Goal: Task Accomplishment & Management: Complete application form

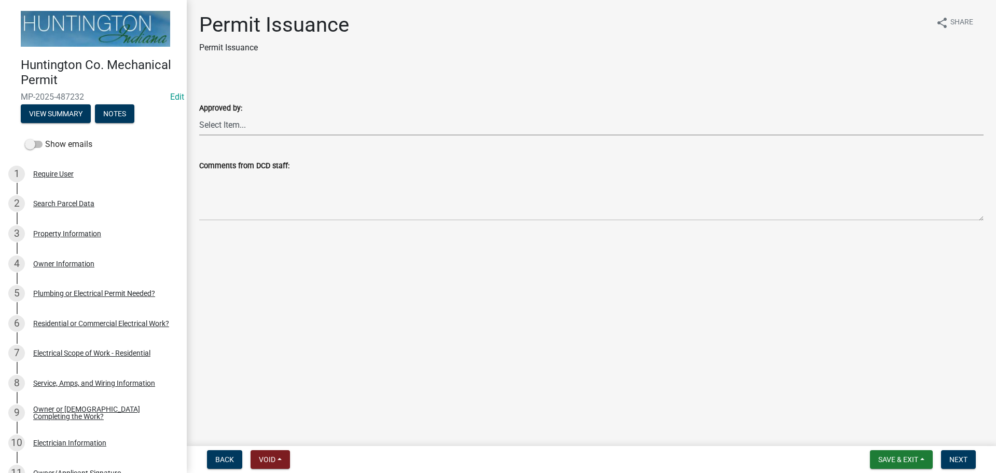
click at [231, 117] on select "Select Item... Kim Hostetler Greg Ricker Jessica Beal Laci Langston" at bounding box center [591, 124] width 784 height 21
click at [199, 114] on select "Select Item... Kim Hostetler Greg Ricker Jessica Beal Laci Langston" at bounding box center [591, 124] width 784 height 21
select select "0ac14b4a-58a8-44ed-8576-6ffdb9d3932f"
click at [495, 341] on span "Next" at bounding box center [958, 459] width 18 height 8
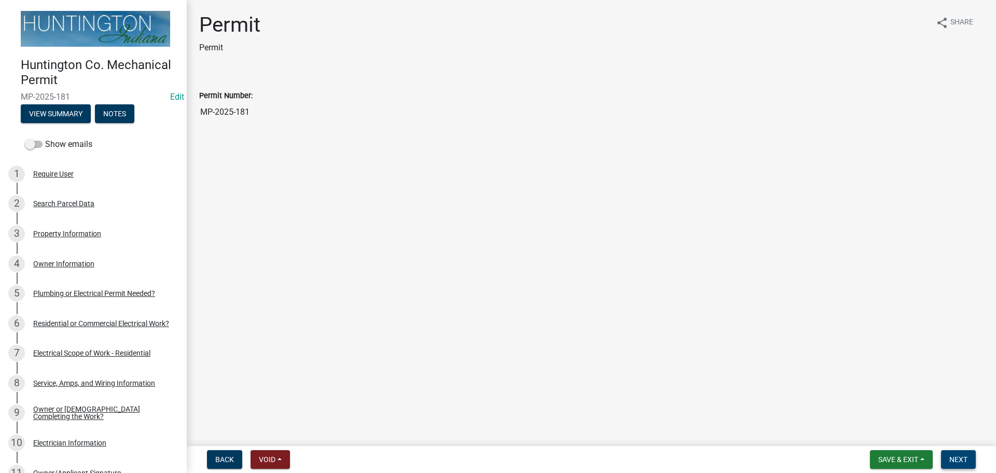
click at [495, 341] on button "Next" at bounding box center [958, 459] width 35 height 19
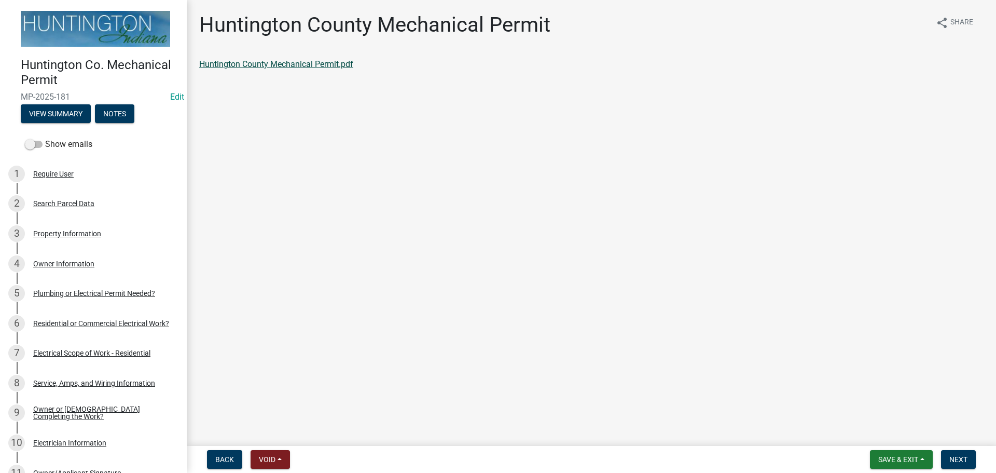
click at [238, 65] on link "Huntington County Mechanical Permit.pdf" at bounding box center [276, 64] width 154 height 10
click at [495, 341] on span "Next" at bounding box center [958, 459] width 18 height 8
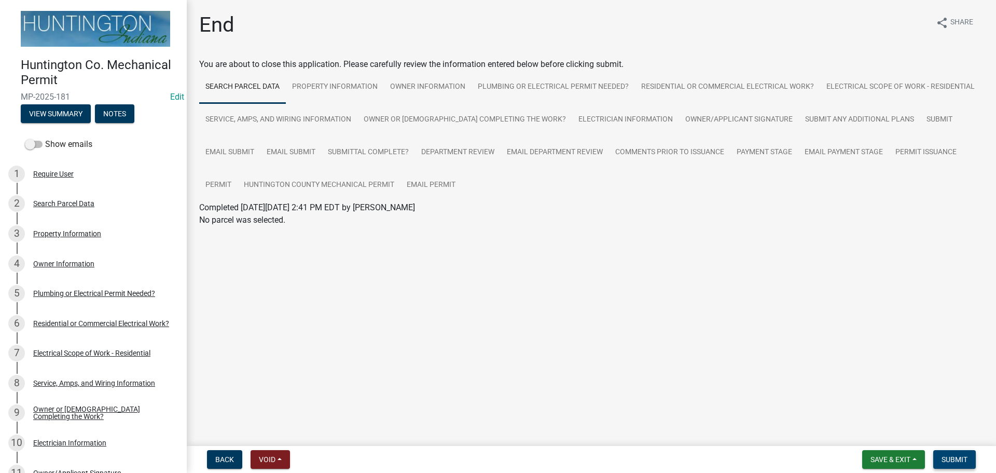
click at [495, 341] on button "Submit" at bounding box center [954, 459] width 43 height 19
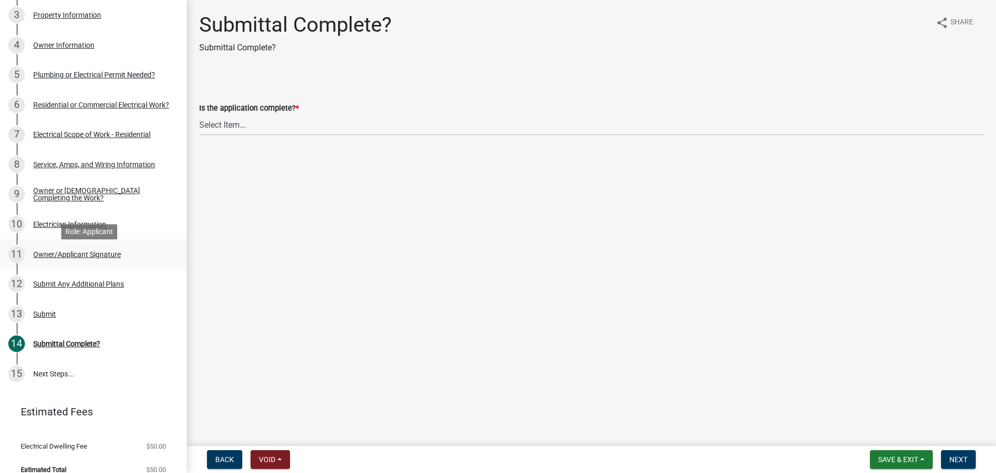
scroll to position [229, 0]
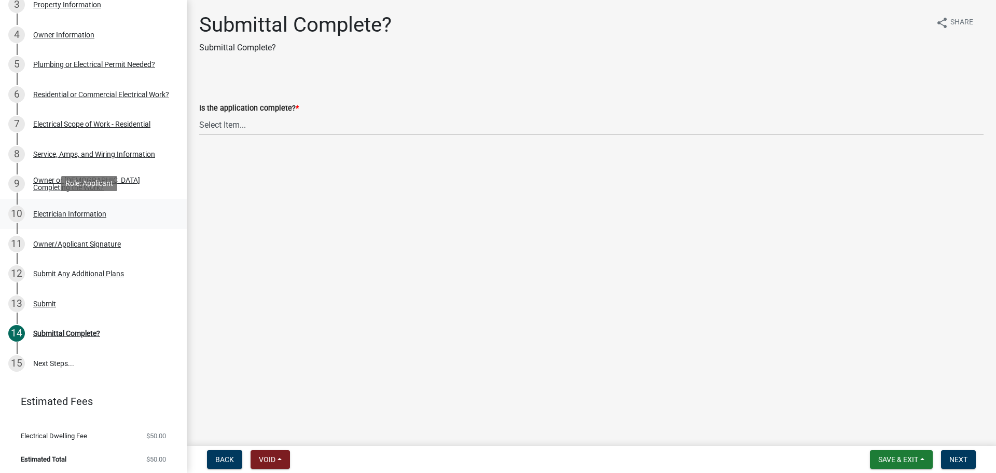
drag, startPoint x: 57, startPoint y: 212, endPoint x: 57, endPoint y: 220, distance: 8.8
click at [56, 213] on div "Electrician Information" at bounding box center [69, 213] width 73 height 7
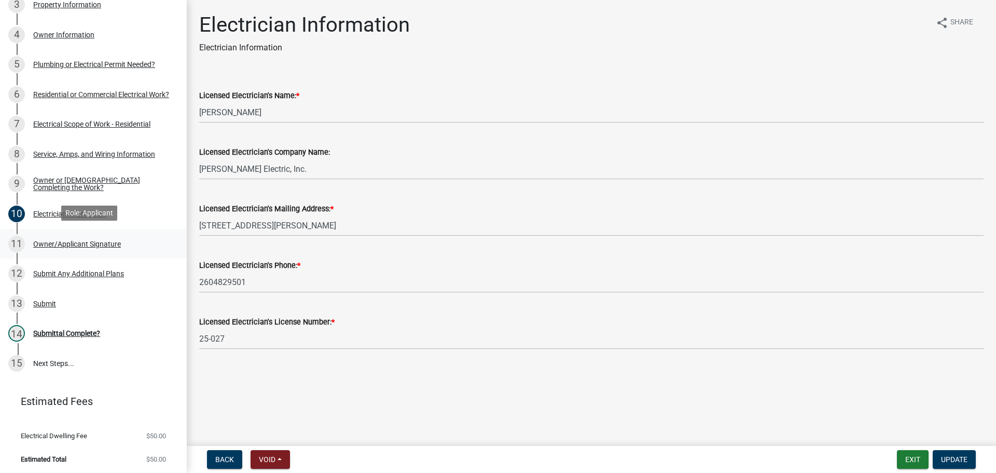
click at [54, 230] on link "11 Owner/Applicant Signature" at bounding box center [93, 244] width 187 height 30
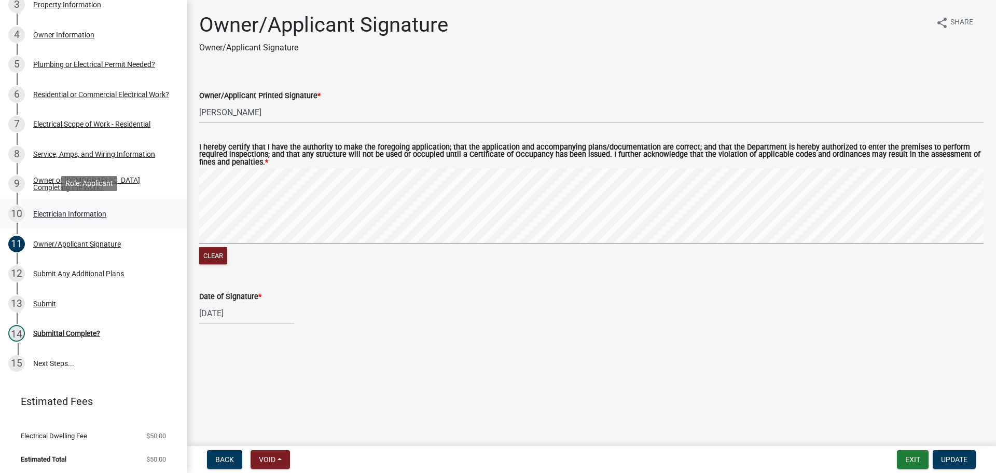
click at [50, 213] on div "Electrician Information" at bounding box center [69, 213] width 73 height 7
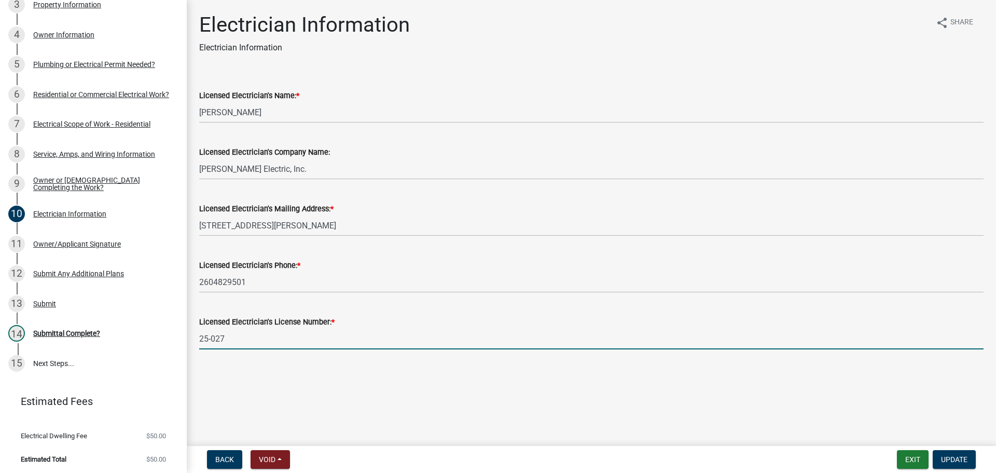
drag, startPoint x: 273, startPoint y: 341, endPoint x: 196, endPoint y: 342, distance: 77.3
click at [196, 342] on div "Licensed Electrician's License Number: * 25-027" at bounding box center [591, 325] width 800 height 48
click at [91, 329] on div "Submittal Complete?" at bounding box center [66, 332] width 67 height 7
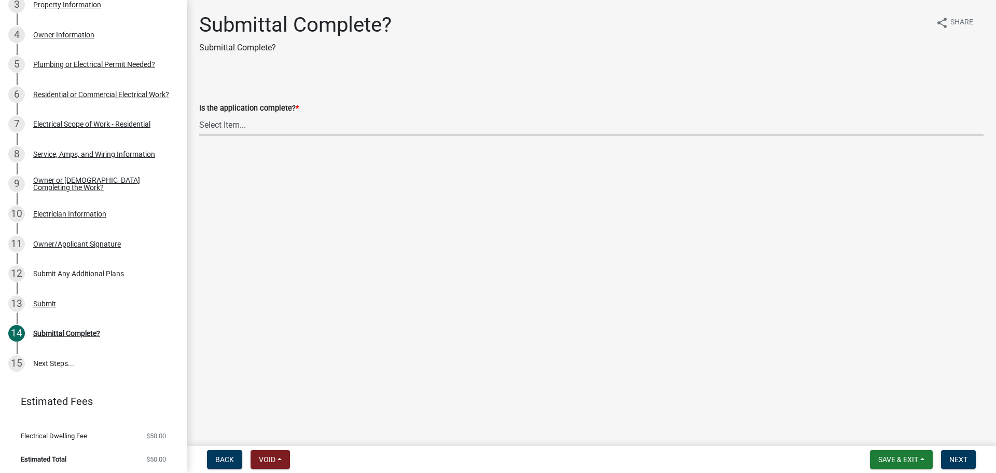
click at [228, 132] on select "Select Item... Yes No" at bounding box center [591, 124] width 784 height 21
click at [199, 114] on select "Select Item... Yes No" at bounding box center [591, 124] width 784 height 21
select select "1782a9c7-7323-4da6-ac5b-f89a69a3d723"
click at [961, 458] on span "Next" at bounding box center [958, 459] width 18 height 8
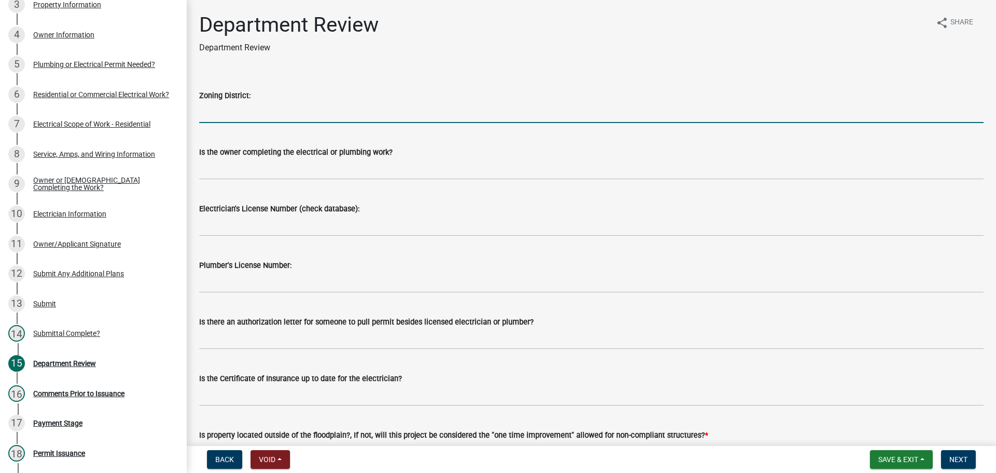
click at [204, 113] on input "Zoning District:" at bounding box center [591, 112] width 784 height 21
type input "Ag"
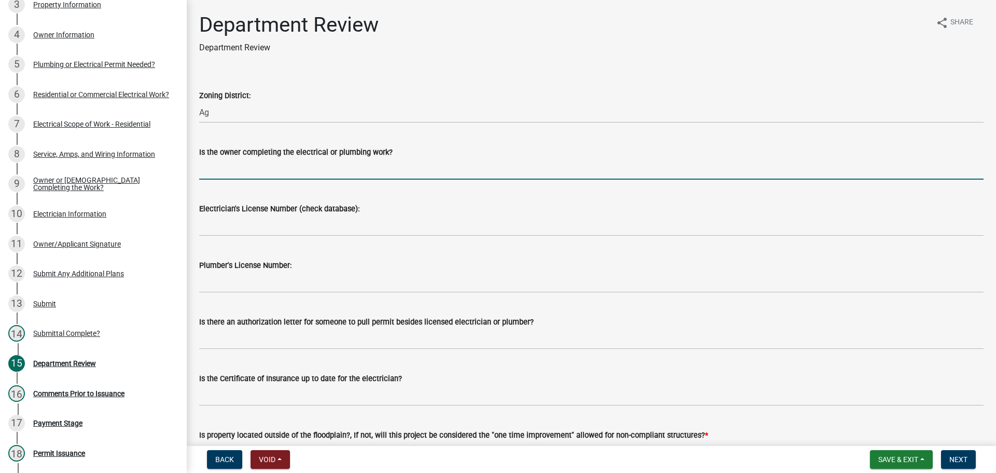
click at [248, 166] on input "Is the owner completing the electrical or plumbing work?" at bounding box center [591, 168] width 784 height 21
type input "no"
click at [216, 237] on wm-data-entity-input "Electrician's License Number (check database):" at bounding box center [591, 216] width 784 height 57
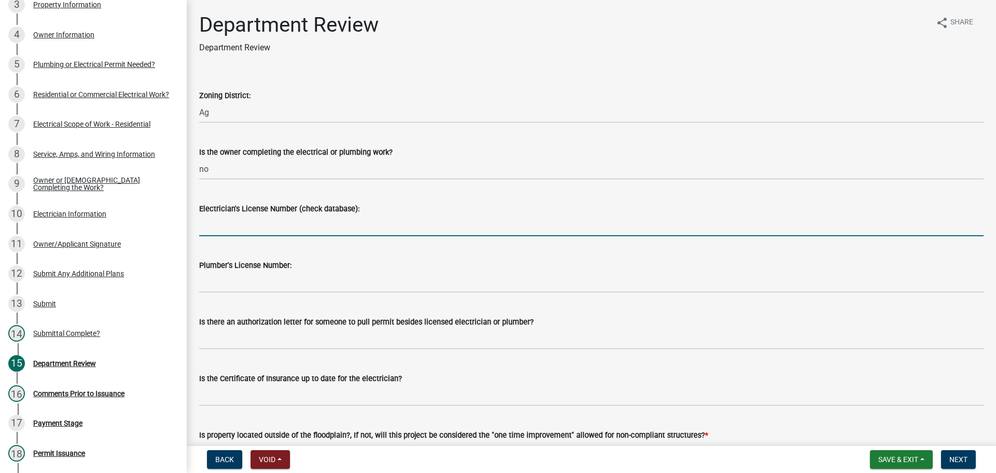
click at [220, 220] on input "Electrician's License Number (check database):" at bounding box center [591, 225] width 784 height 21
paste input "25-027"
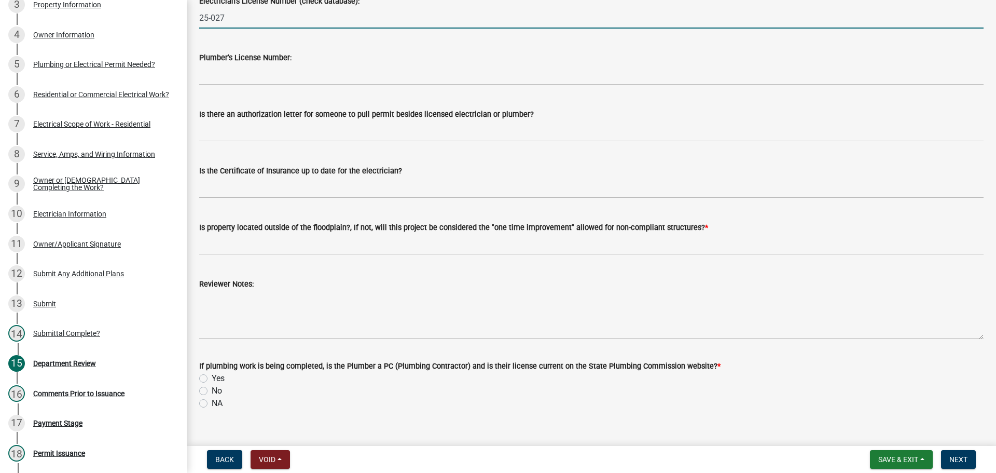
type input "25-027"
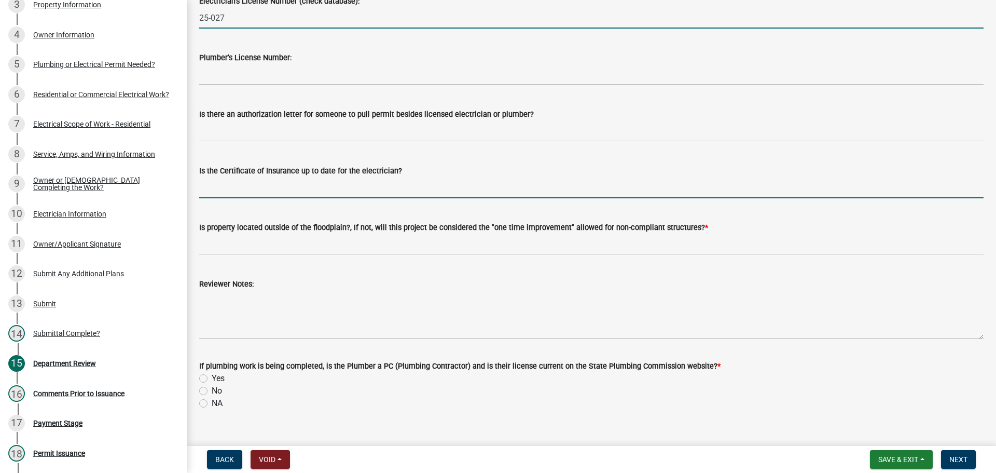
click at [229, 178] on input "Is the Certificate of Insurance up to date for the electrician?" at bounding box center [591, 187] width 784 height 21
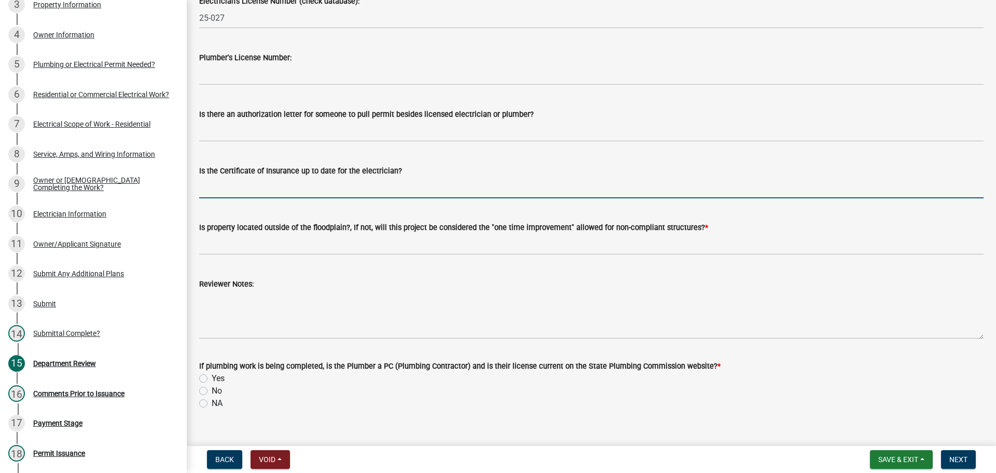
type input "yes"
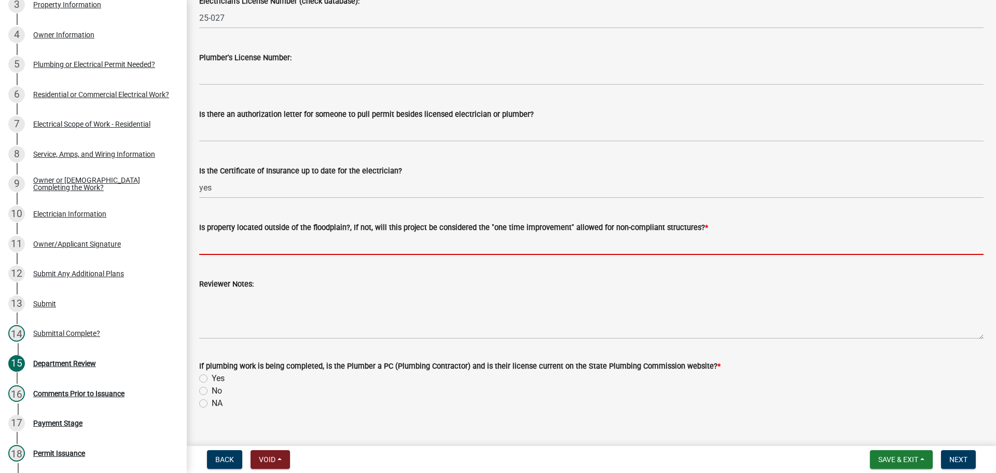
drag, startPoint x: 240, startPoint y: 244, endPoint x: 244, endPoint y: 250, distance: 7.1
click at [240, 244] on input "Is property located outside of the floodplain?, If not, will this project be co…" at bounding box center [591, 243] width 784 height 21
type input "yes"
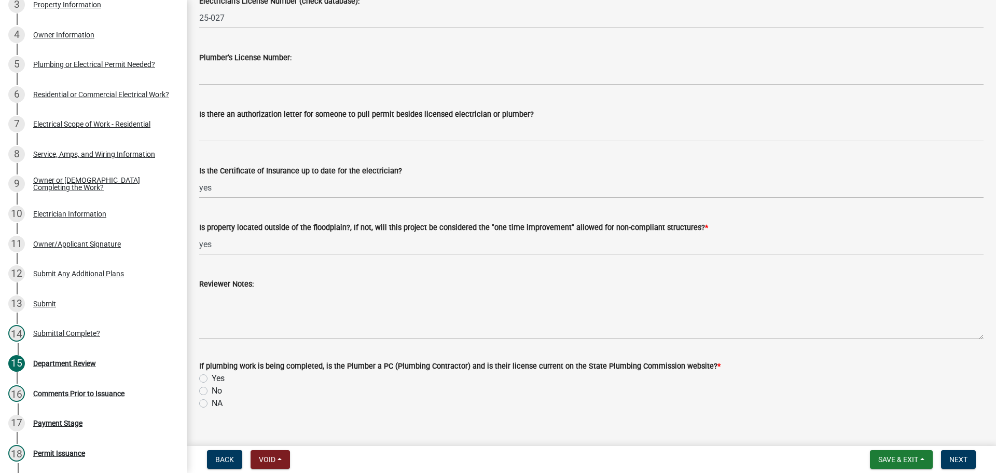
click at [212, 401] on label "NA" at bounding box center [217, 403] width 11 height 12
click at [212, 401] on input "NA" at bounding box center [215, 400] width 7 height 7
radio input "true"
click at [946, 460] on button "Next" at bounding box center [958, 459] width 35 height 19
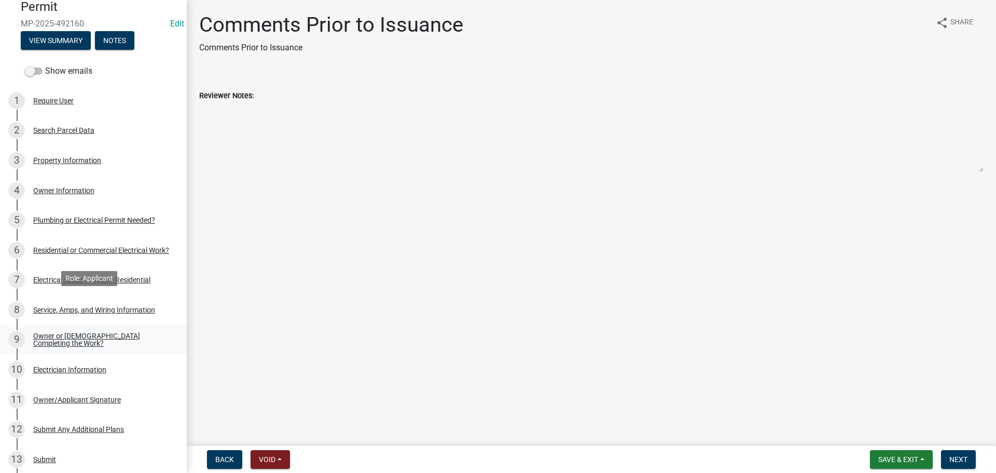
scroll to position [0, 0]
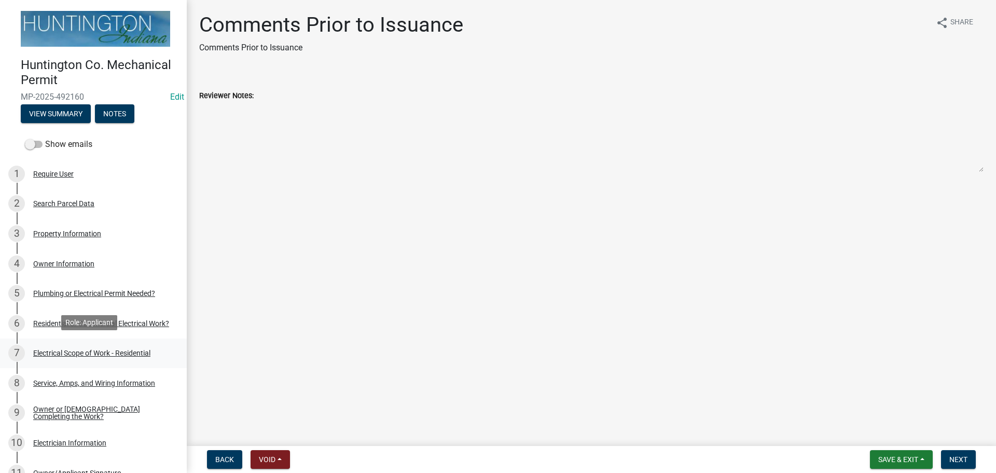
click at [50, 358] on div "7 Electrical Scope of Work - Residential" at bounding box center [89, 352] width 162 height 17
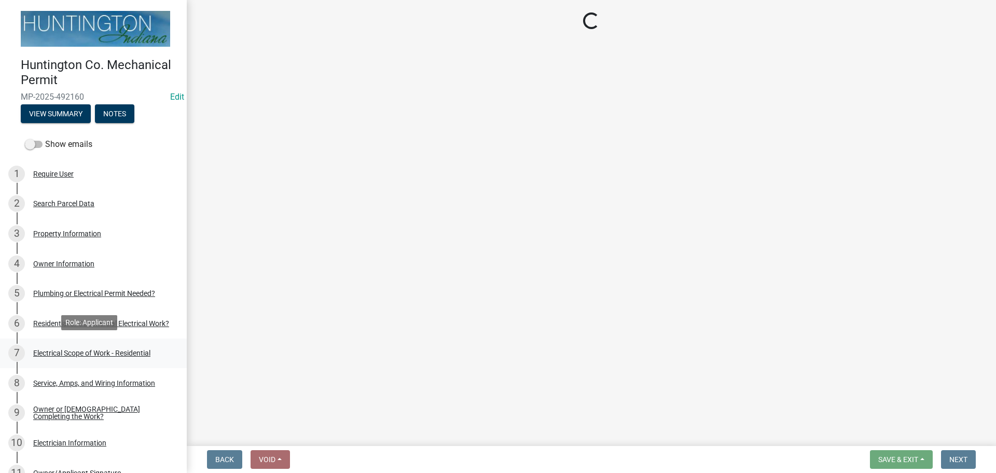
select select "dd42b304-1511-40dc-9ec0-60ca8e786daf"
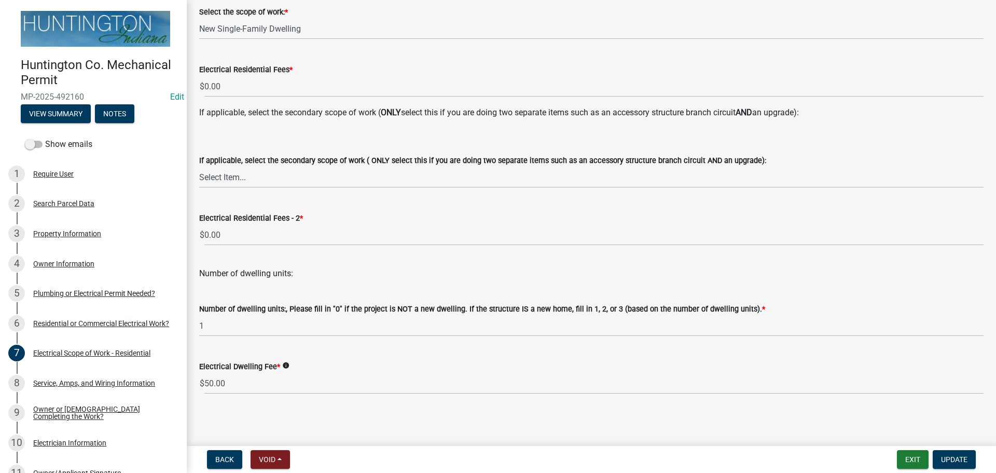
scroll to position [175, 0]
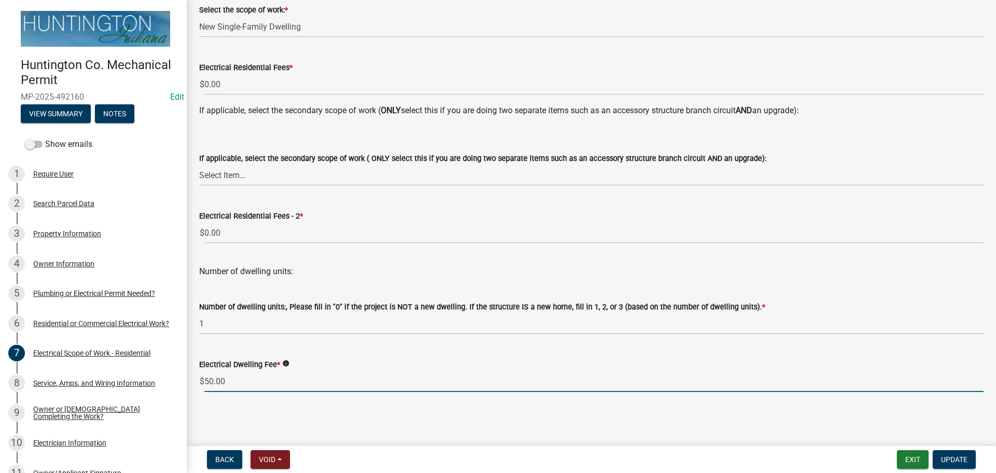
drag, startPoint x: 226, startPoint y: 383, endPoint x: 202, endPoint y: 382, distance: 23.4
click at [202, 382] on div "$ 50.00" at bounding box center [591, 380] width 784 height 21
type input "100.00"
click at [955, 460] on span "Update" at bounding box center [954, 459] width 26 height 8
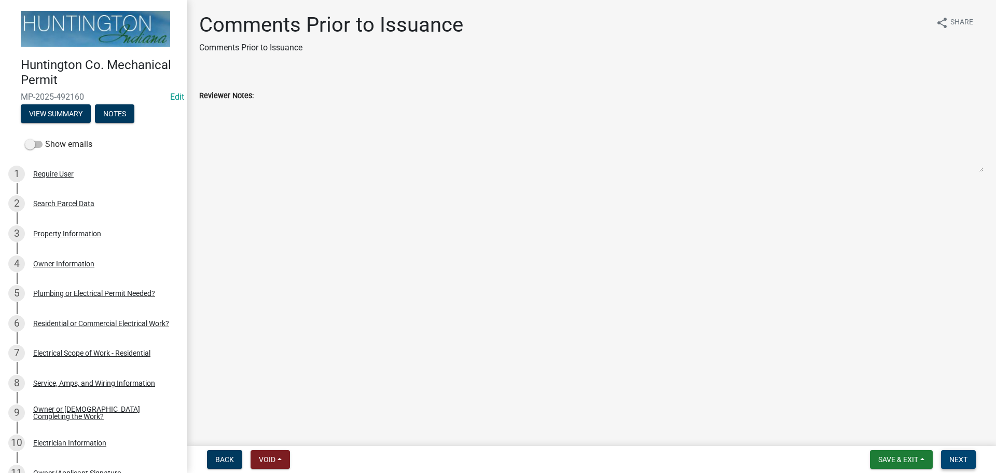
click at [955, 460] on span "Next" at bounding box center [958, 459] width 18 height 8
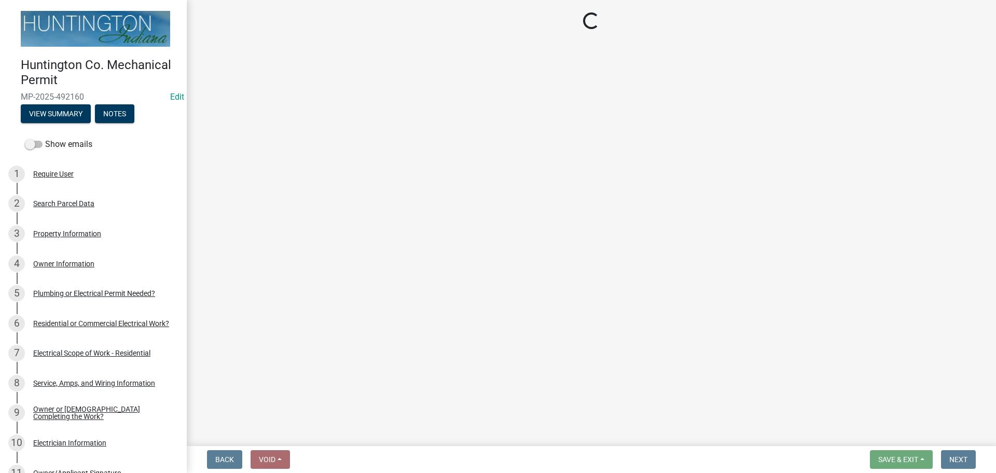
select select "3: 3"
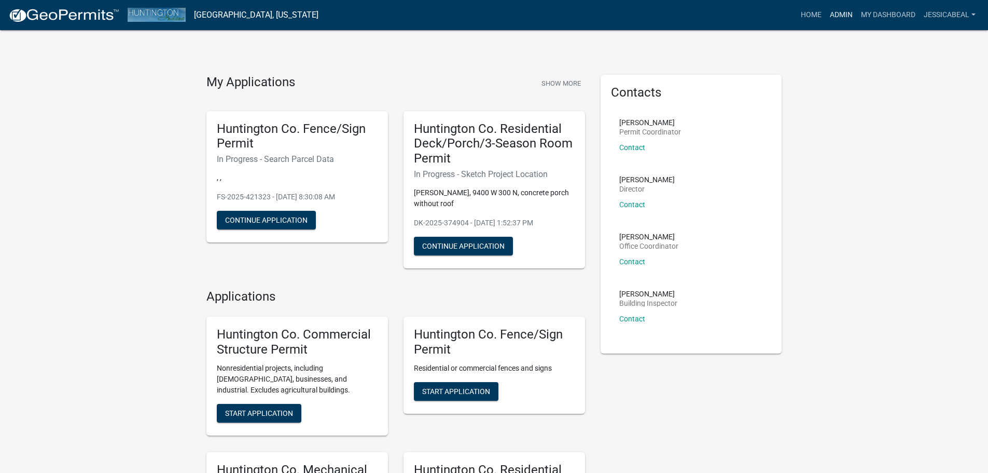
click at [837, 11] on link "Admin" at bounding box center [841, 15] width 31 height 20
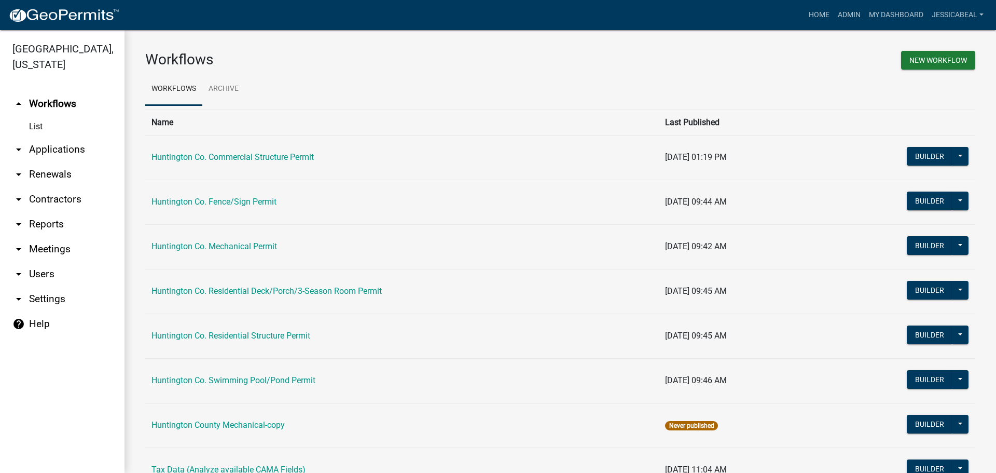
click at [52, 147] on link "arrow_drop_down Applications" at bounding box center [62, 149] width 124 height 25
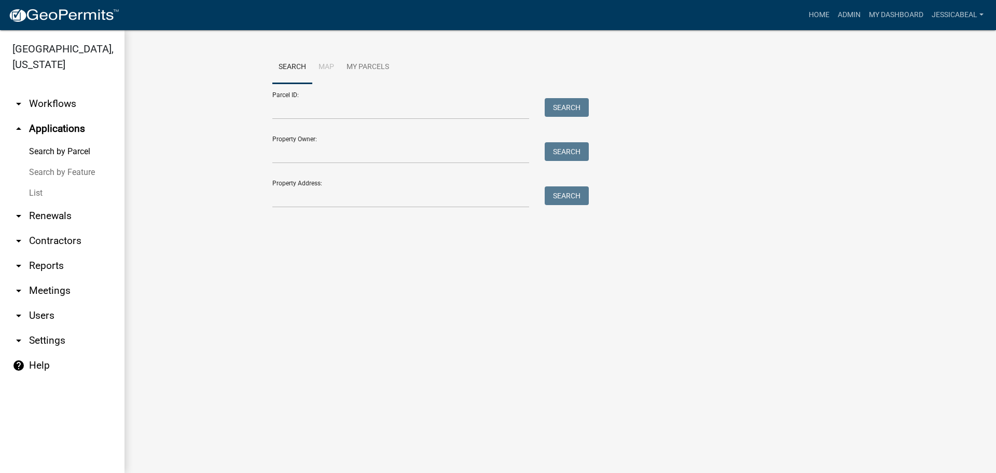
click at [37, 191] on link "List" at bounding box center [62, 193] width 124 height 21
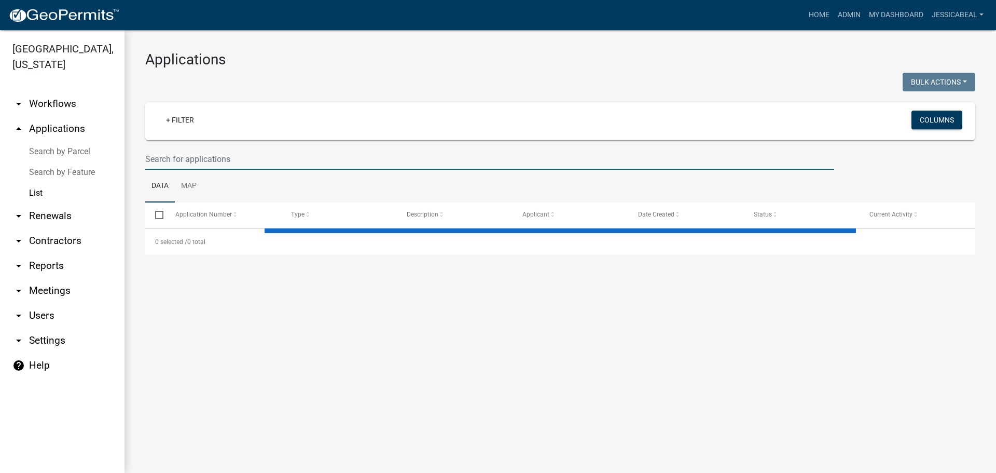
click at [162, 156] on input "text" at bounding box center [489, 158] width 689 height 21
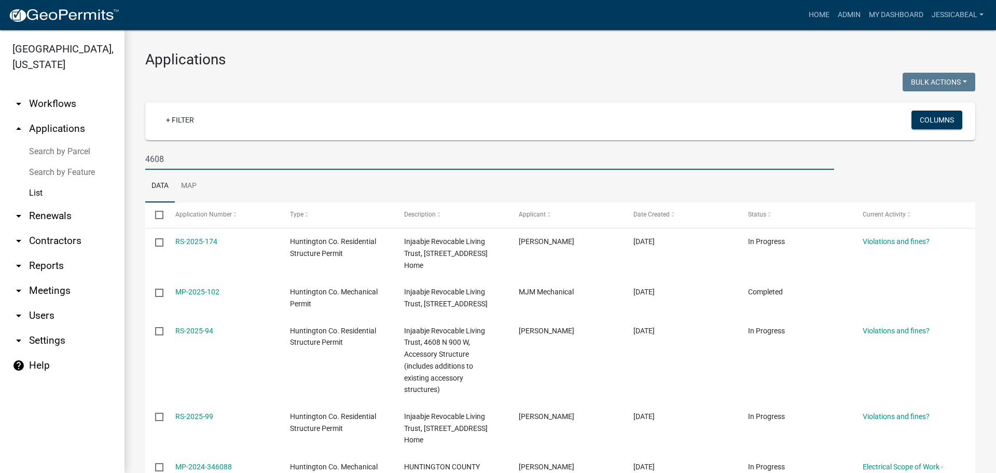
type input "4608"
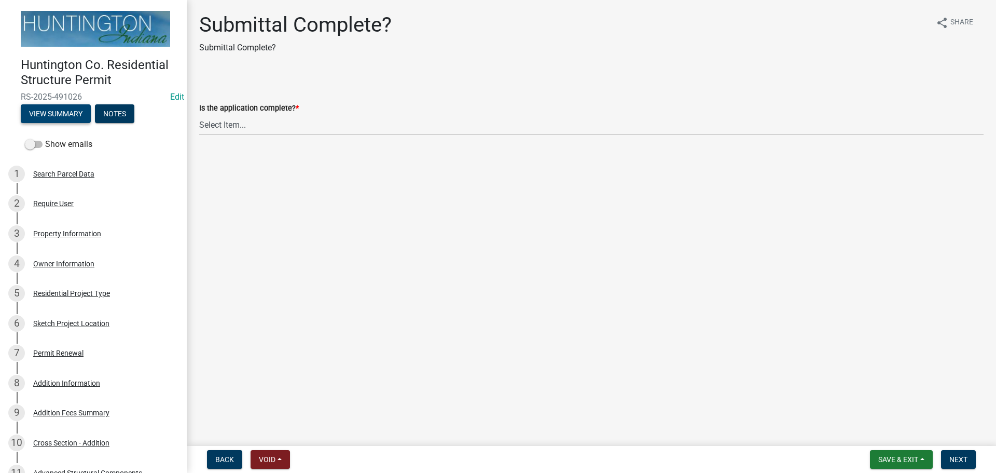
click at [60, 110] on button "View Summary" at bounding box center [56, 113] width 70 height 19
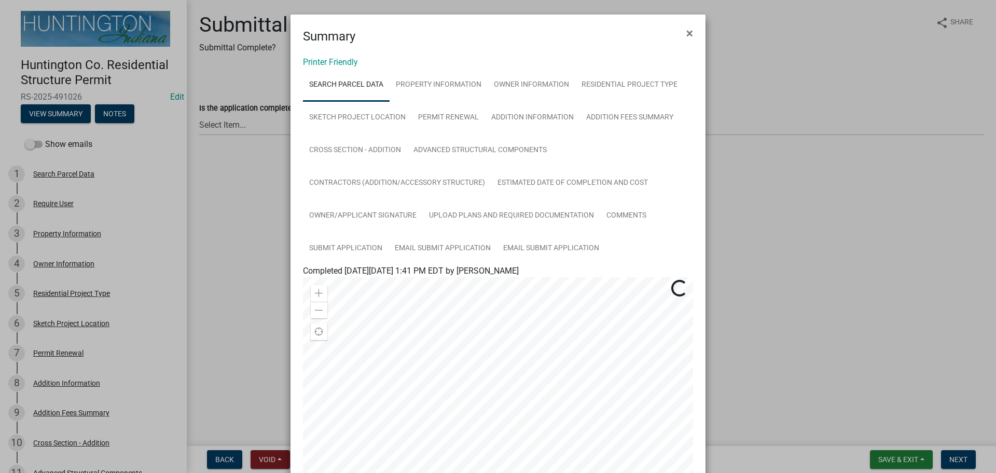
click at [312, 67] on div "Printer Friendly Search Parcel Data Property Information Owner Information Resi…" at bounding box center [497, 333] width 415 height 575
click at [313, 61] on link "Printer Friendly" at bounding box center [330, 62] width 55 height 10
drag, startPoint x: 694, startPoint y: 34, endPoint x: 687, endPoint y: 40, distance: 9.5
click at [495, 34] on button "×" at bounding box center [689, 33] width 23 height 29
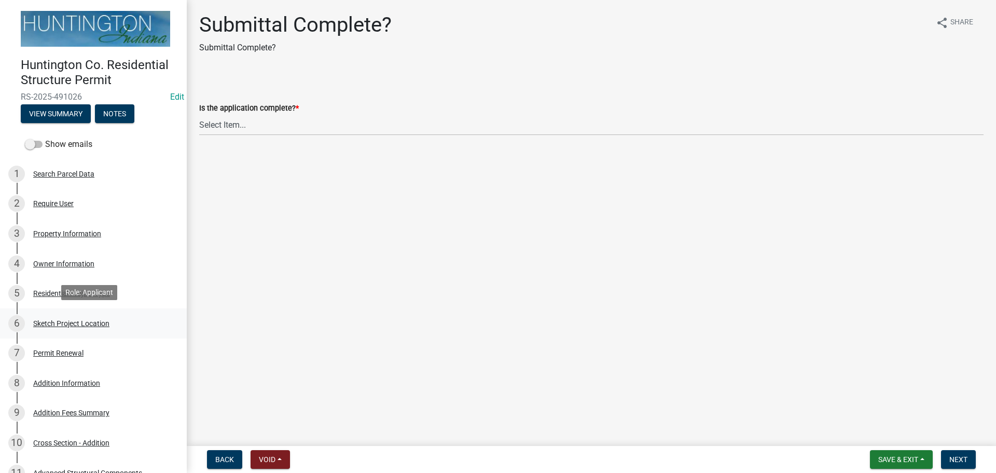
click at [69, 321] on div "Sketch Project Location" at bounding box center [71, 323] width 76 height 7
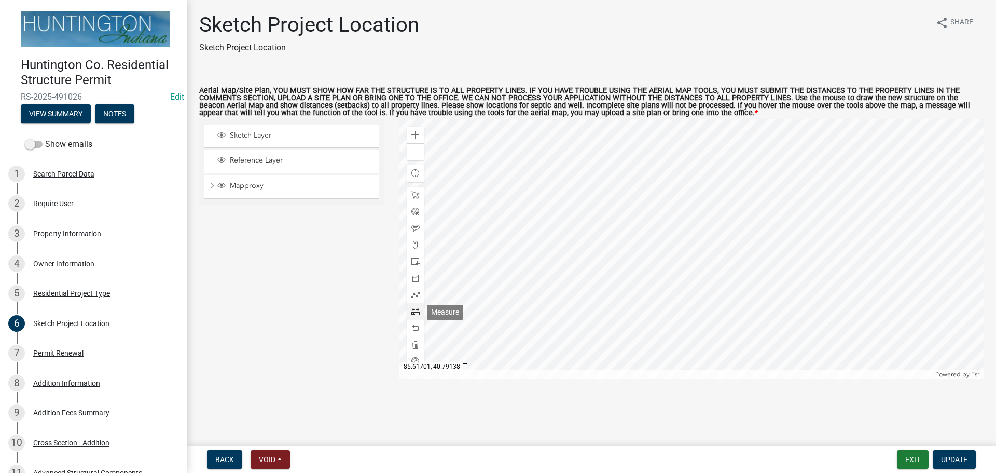
click at [411, 312] on span at bounding box center [415, 311] width 8 height 8
click at [495, 256] on div at bounding box center [691, 248] width 585 height 259
click at [410, 314] on div at bounding box center [415, 311] width 17 height 17
click at [495, 250] on div at bounding box center [691, 248] width 585 height 259
click at [419, 312] on span at bounding box center [415, 311] width 8 height 8
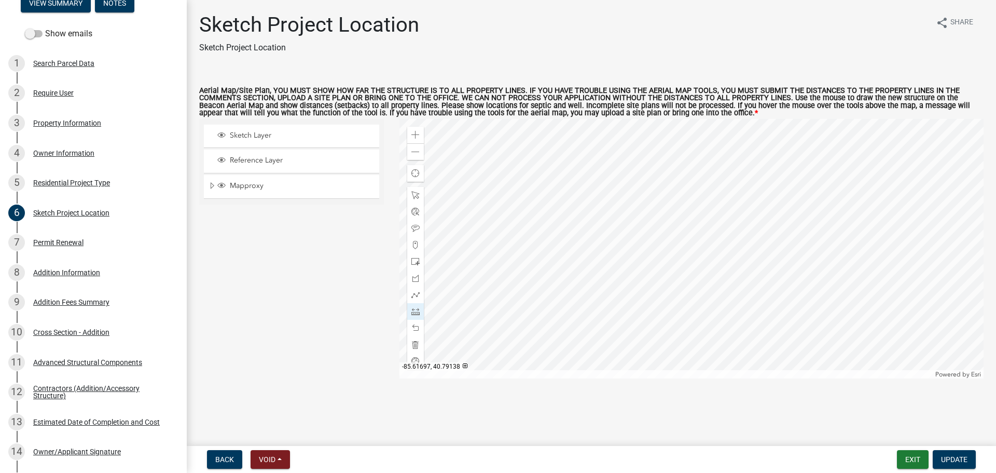
scroll to position [355, 0]
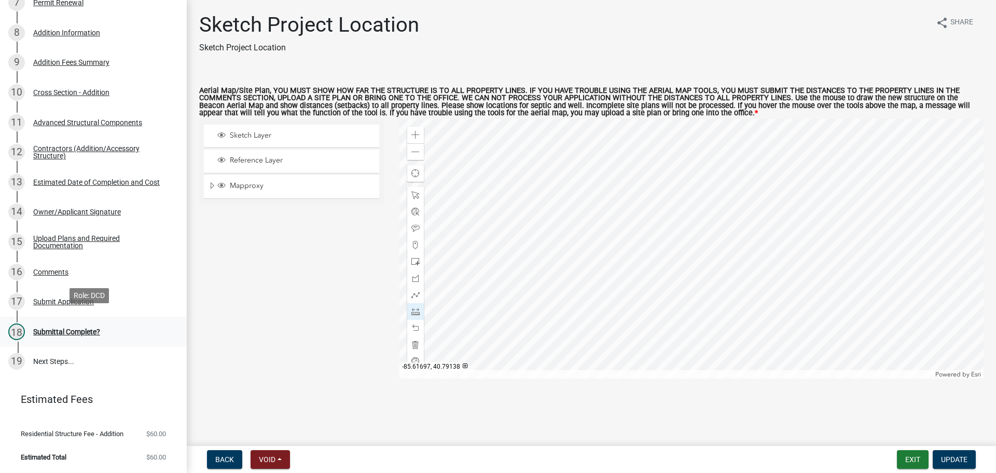
click at [67, 328] on div "Submittal Complete?" at bounding box center [66, 331] width 67 height 7
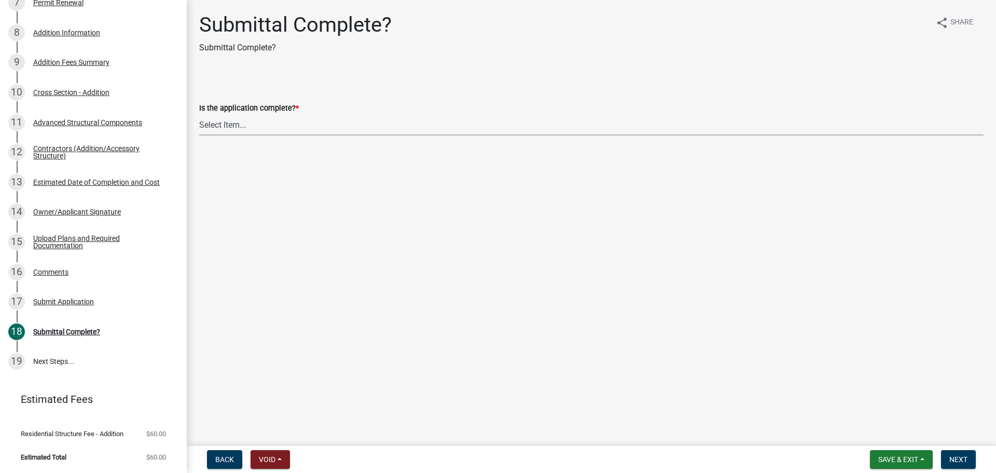
drag, startPoint x: 247, startPoint y: 126, endPoint x: 242, endPoint y: 134, distance: 9.8
click at [247, 126] on select "Select Item... Yes No" at bounding box center [591, 124] width 784 height 21
click at [199, 114] on select "Select Item... Yes No" at bounding box center [591, 124] width 784 height 21
select select "315ce2df-ff16-4327-84fc-1d1503341e6e"
click at [495, 341] on span "Next" at bounding box center [958, 459] width 18 height 8
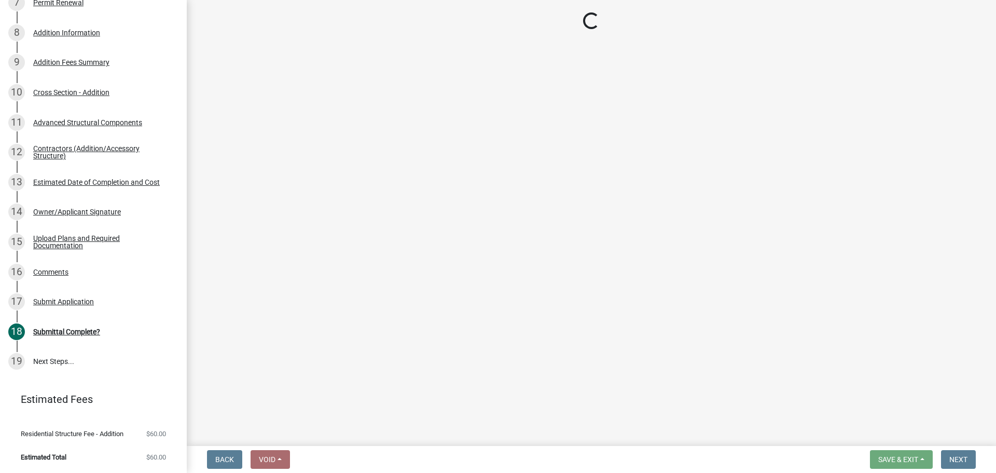
scroll to position [743, 0]
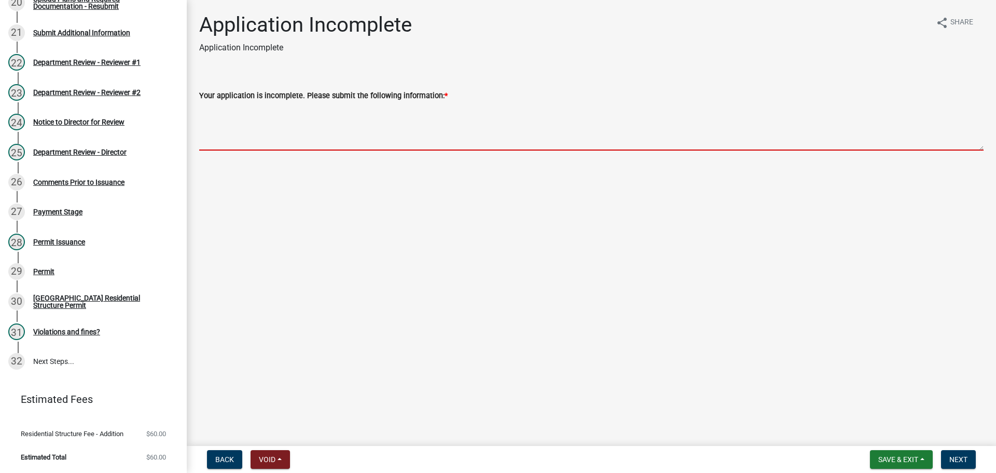
click at [246, 135] on textarea "Your application is incomplete. Please submit the following information: *" at bounding box center [591, 126] width 784 height 49
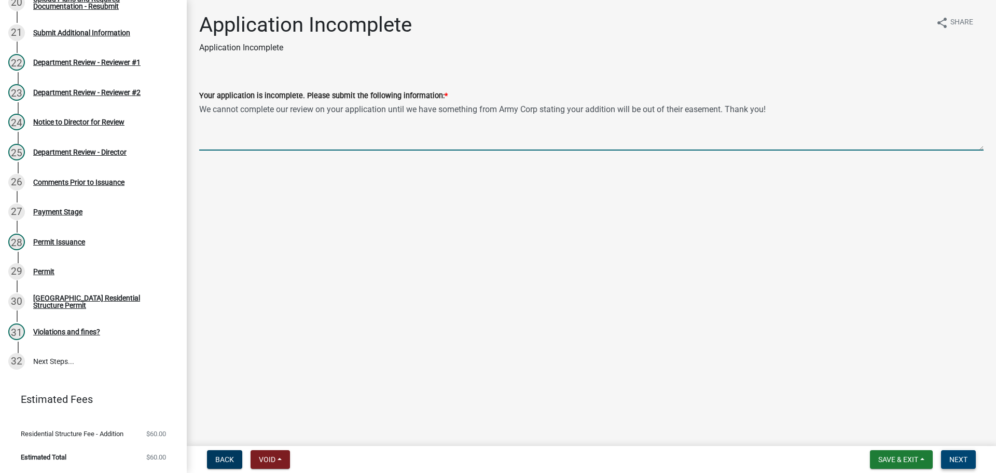
type textarea "We cannot complete our review on your application until we have something from …"
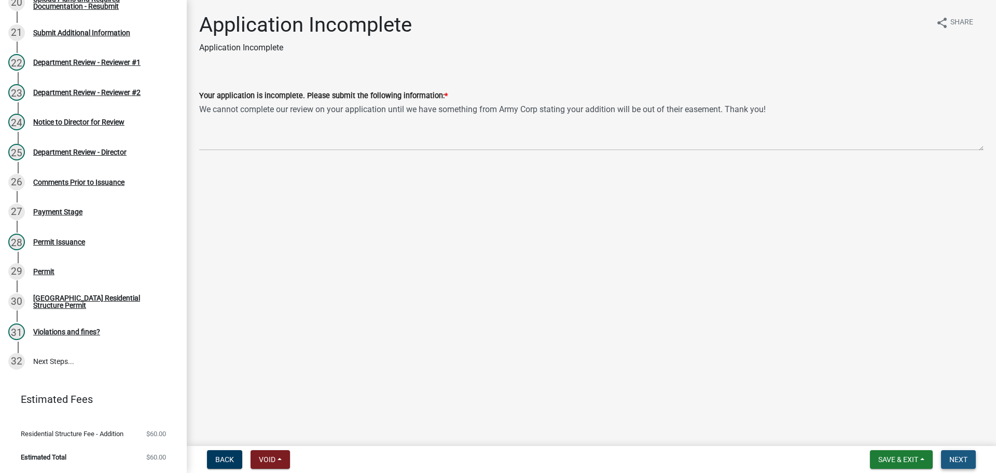
click at [495, 341] on button "Next" at bounding box center [958, 459] width 35 height 19
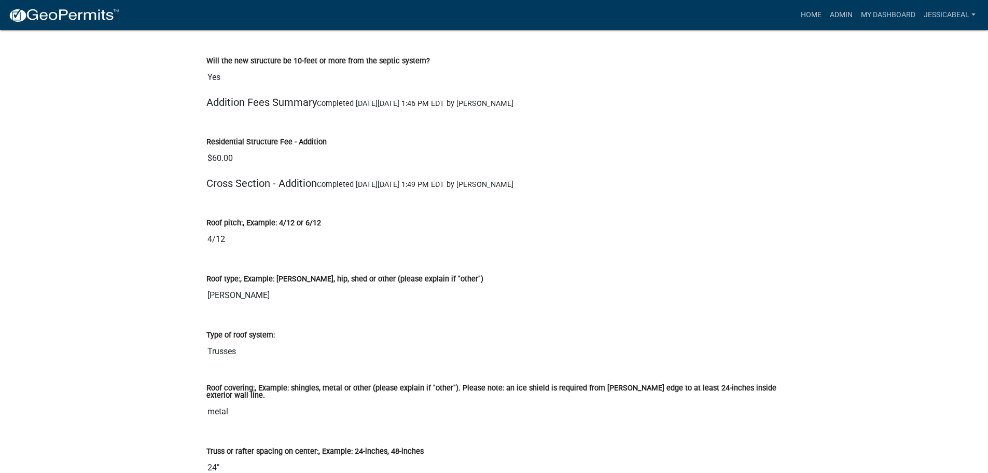
scroll to position [2023, 0]
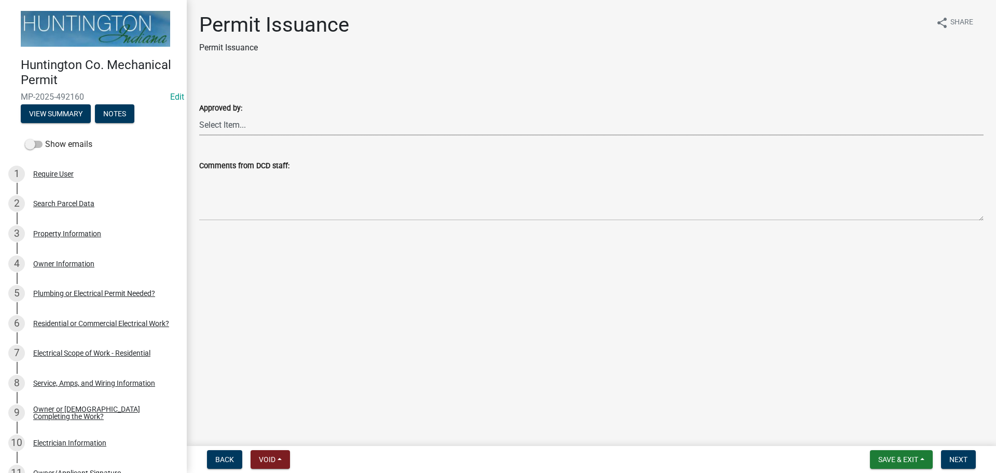
click at [229, 116] on select "Select Item... [PERSON_NAME] [PERSON_NAME] [PERSON_NAME] [PERSON_NAME]" at bounding box center [591, 124] width 784 height 21
click at [199, 114] on select "Select Item... [PERSON_NAME] [PERSON_NAME] [PERSON_NAME] [PERSON_NAME]" at bounding box center [591, 124] width 784 height 21
select select "0ac14b4a-58a8-44ed-8576-6ffdb9d3932f"
click at [495, 341] on span "Next" at bounding box center [958, 459] width 18 height 8
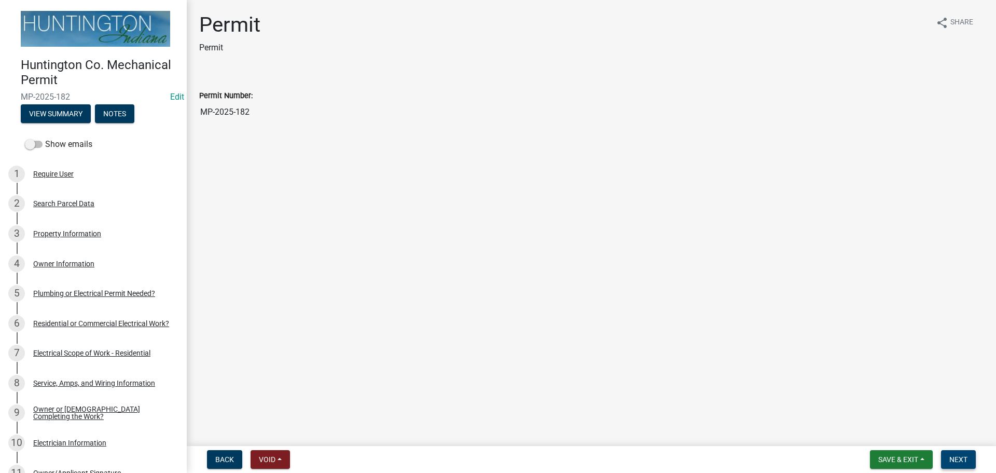
click at [495, 341] on span "Next" at bounding box center [958, 459] width 18 height 8
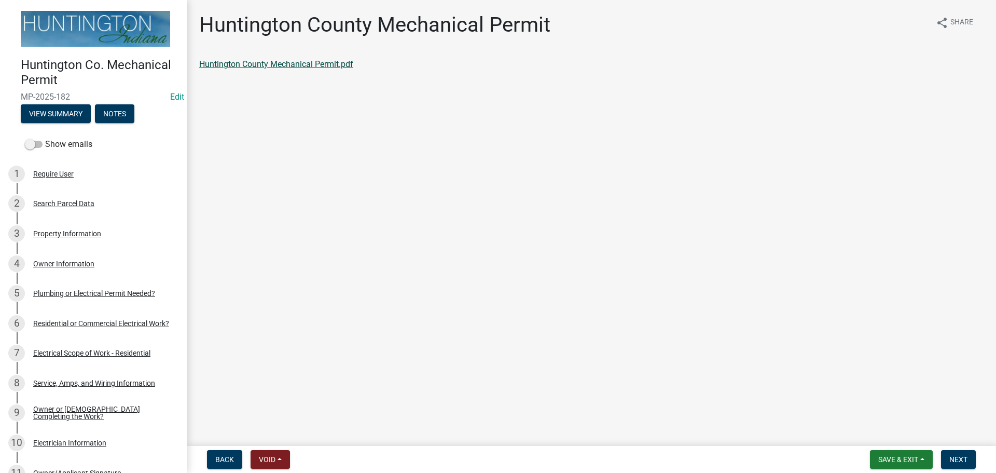
click at [256, 68] on link "Huntington County Mechanical Permit.pdf" at bounding box center [276, 64] width 154 height 10
click at [52, 231] on div "Property Information" at bounding box center [67, 233] width 68 height 7
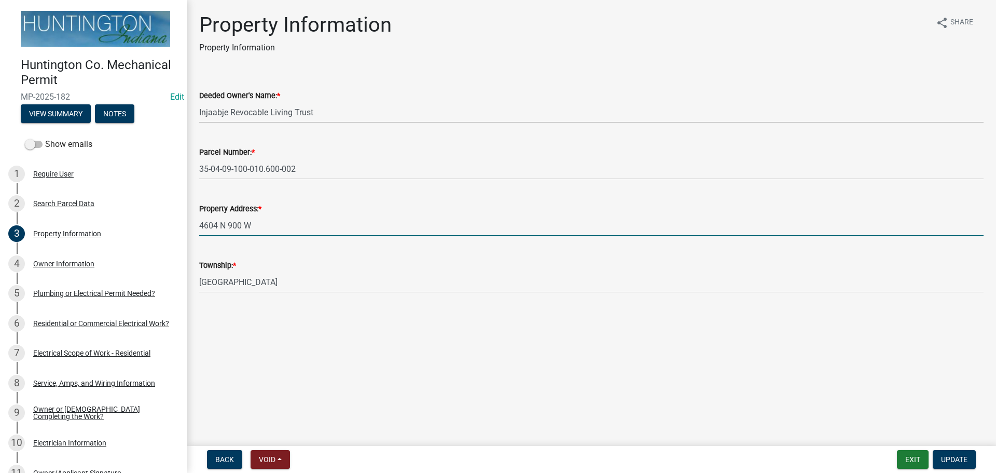
click at [218, 222] on input "4604 N 900 W" at bounding box center [591, 225] width 784 height 21
type input "4608 N 900 W"
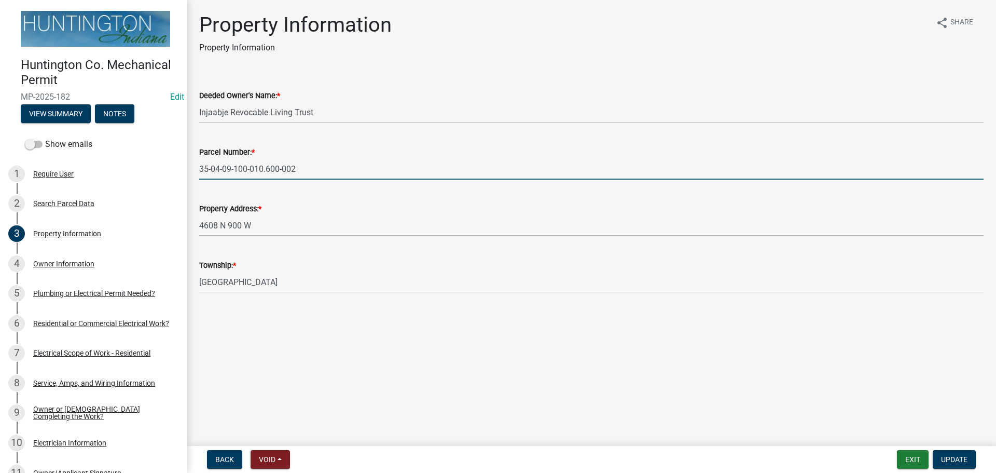
drag, startPoint x: 313, startPoint y: 167, endPoint x: 179, endPoint y: 169, distance: 134.4
click at [179, 169] on div "Huntington Co. Mechanical Permit MP-2025-182 Edit View Summary Notes Show email…" at bounding box center [498, 236] width 996 height 473
paste input "7"
type input "35-04-09-100-010.607-002"
click at [495, 341] on span "Update" at bounding box center [954, 459] width 26 height 8
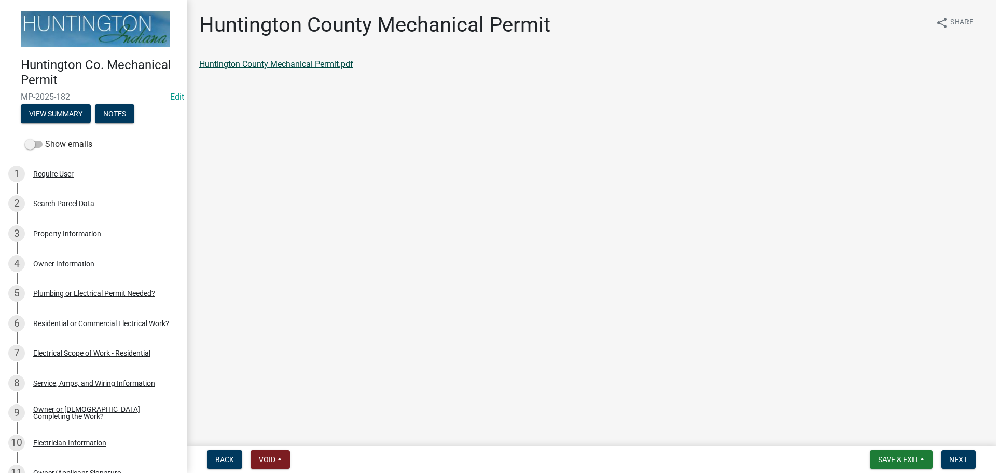
click at [301, 62] on link "Huntington County Mechanical Permit.pdf" at bounding box center [276, 64] width 154 height 10
click at [495, 341] on button "Next" at bounding box center [958, 459] width 35 height 19
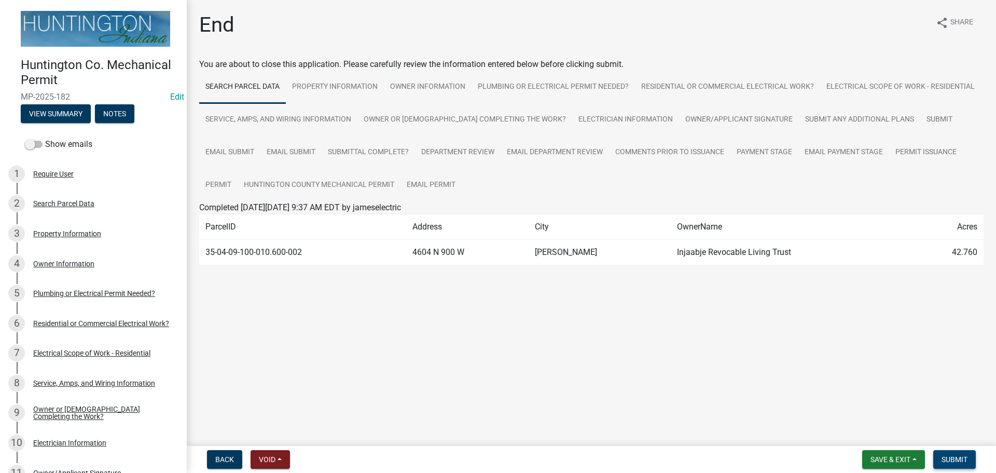
click at [495, 341] on button "Submit" at bounding box center [954, 459] width 43 height 19
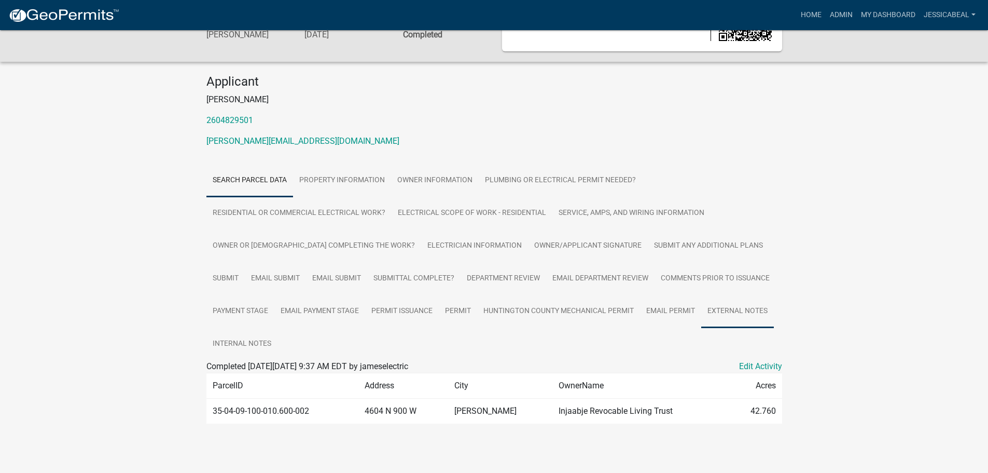
scroll to position [65, 0]
